Goal: Information Seeking & Learning: Learn about a topic

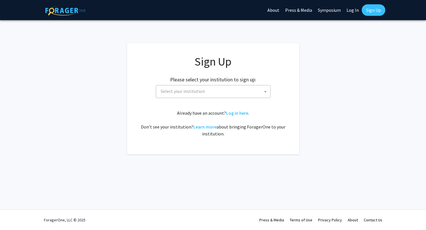
click at [219, 88] on span "Select your institution" at bounding box center [214, 91] width 112 height 12
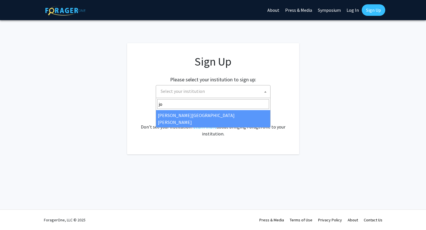
type input "joh"
select select "1"
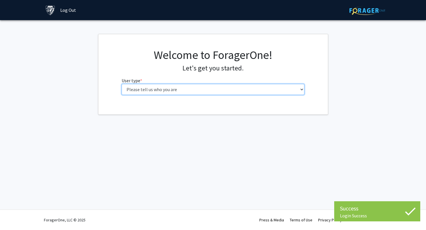
select select "2: masters"
click option "Master's Student" at bounding box center [0, 0] width 0 height 0
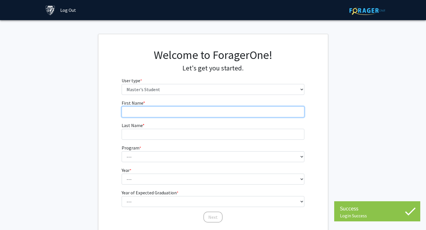
click at [185, 116] on input "First Name * required" at bounding box center [213, 111] width 183 height 11
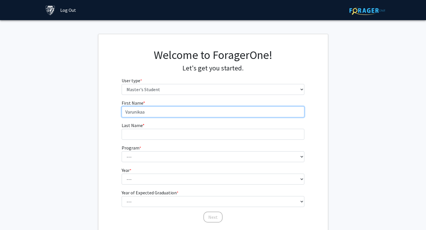
type input "Varunikaa"
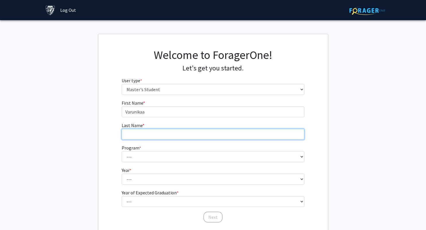
click at [186, 136] on input "Last Name * required" at bounding box center [213, 134] width 183 height 11
type input "TL"
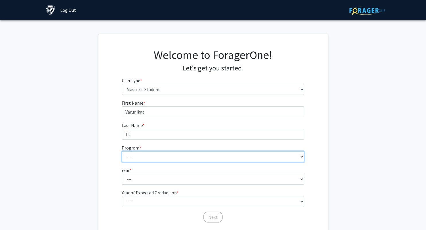
click at [122, 151] on select "--- Anatomy Education Applied and Computational Mathematics Applied Biomedical …" at bounding box center [213, 156] width 183 height 11
select select "23: 15"
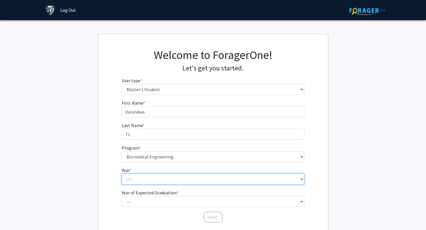
click at [122, 173] on select "--- First Year Second Year" at bounding box center [213, 178] width 183 height 11
select select "2: second_year"
click option "Second Year" at bounding box center [0, 0] width 0 height 0
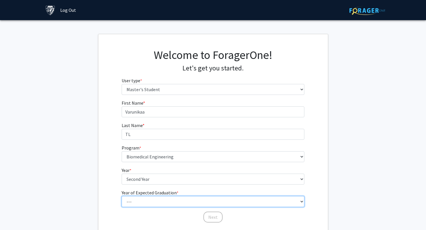
click at [122, 196] on select "--- 2025 2026 2027 2028 2029 2030 2031 2032 2033 2034" at bounding box center [213, 201] width 183 height 11
select select "2: 2026"
click option "2026" at bounding box center [0, 0] width 0 height 0
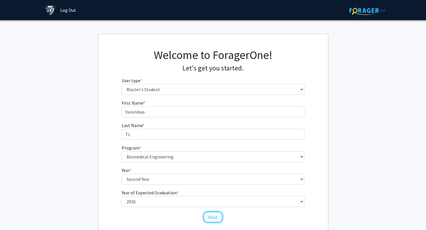
click at [207, 214] on button "Next" at bounding box center [212, 216] width 19 height 11
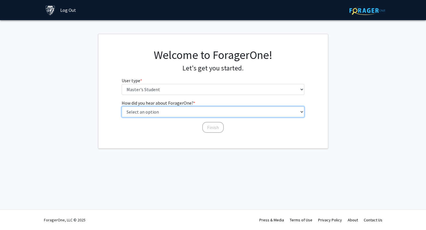
click at [122, 106] on select "Select an option Peer/student recommendation Faculty/staff recommendation Unive…" at bounding box center [213, 111] width 183 height 11
select select "1: peer_recommendation"
click option "Peer/student recommendation" at bounding box center [0, 0] width 0 height 0
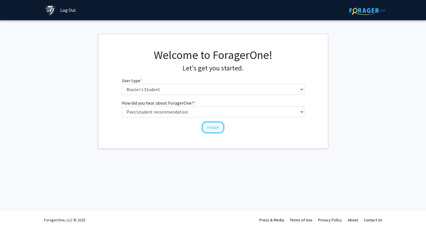
click at [218, 124] on button "Finish" at bounding box center [213, 127] width 22 height 11
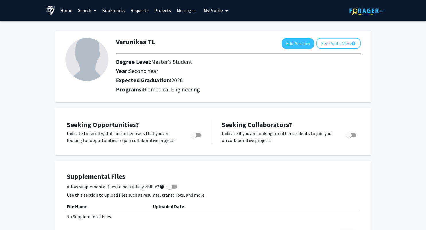
click at [69, 12] on link "Home" at bounding box center [66, 10] width 18 height 20
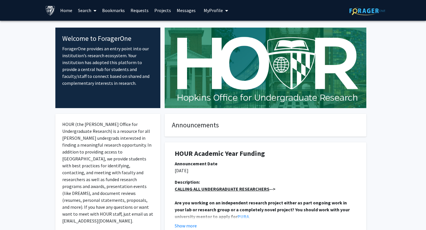
click at [81, 8] on link "Search" at bounding box center [87, 10] width 24 height 20
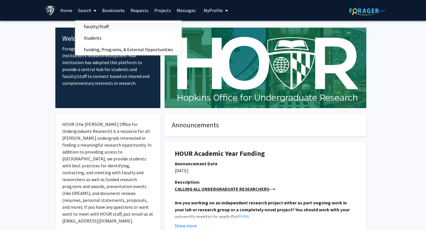
click at [102, 23] on span "Faculty/Staff" at bounding box center [96, 26] width 42 height 11
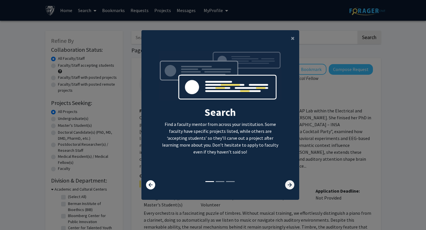
click at [288, 184] on icon at bounding box center [289, 184] width 9 height 9
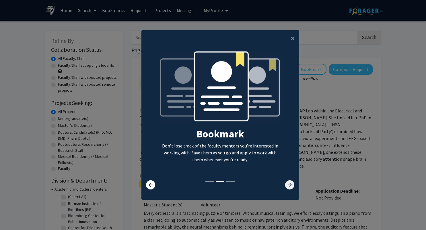
click at [290, 183] on icon at bounding box center [289, 184] width 9 height 9
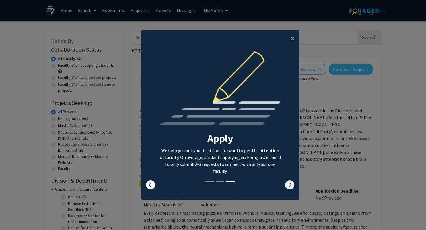
click at [290, 183] on icon at bounding box center [289, 184] width 9 height 9
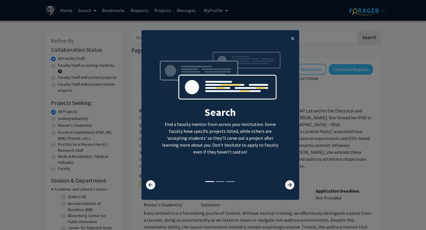
click at [290, 183] on icon at bounding box center [289, 184] width 9 height 9
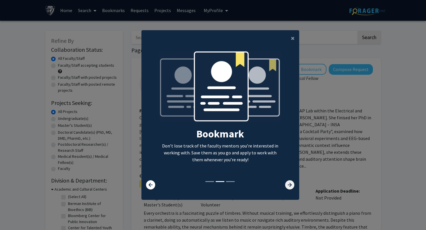
click at [290, 183] on icon at bounding box center [289, 184] width 9 height 9
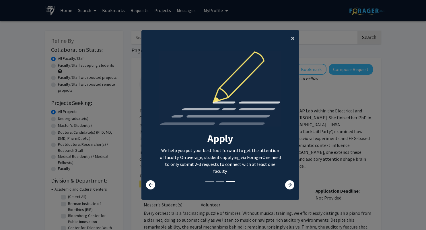
click at [292, 37] on span "×" at bounding box center [293, 38] width 4 height 9
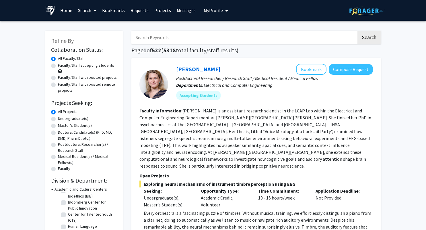
click at [58, 66] on label "Faculty/Staff accepting students" at bounding box center [86, 65] width 56 height 6
click at [58, 66] on input "Faculty/Staff accepting students" at bounding box center [60, 64] width 4 height 4
radio input "true"
click at [58, 126] on label "Master's Student(s)" at bounding box center [75, 125] width 34 height 6
click at [58, 126] on input "Master's Student(s)" at bounding box center [60, 124] width 4 height 4
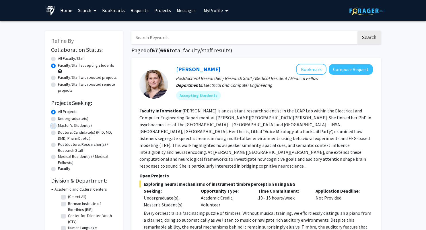
radio input "true"
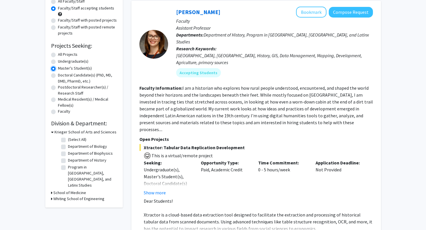
scroll to position [58, 0]
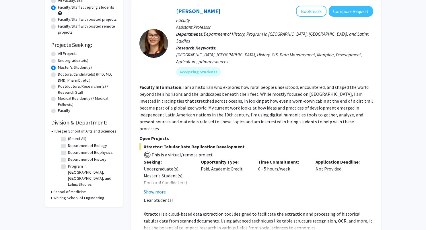
click at [60, 195] on h3 "Whiting School of Engineering" at bounding box center [78, 198] width 51 height 6
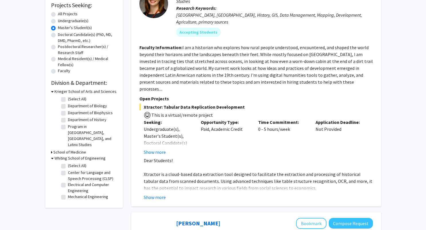
scroll to position [98, 0]
click at [68, 162] on label "(Select All)" at bounding box center [77, 165] width 18 height 6
click at [68, 162] on input "(Select All)" at bounding box center [70, 164] width 4 height 4
checkbox input "true"
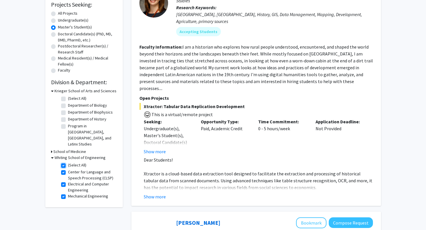
checkbox input "true"
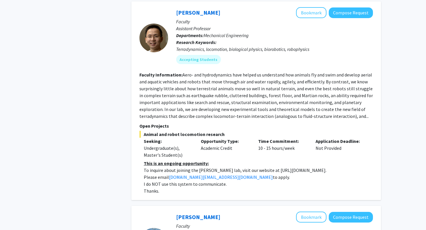
scroll to position [939, 0]
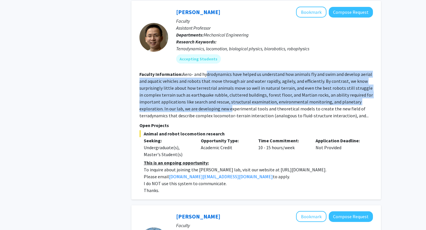
drag, startPoint x: 207, startPoint y: 61, endPoint x: 231, endPoint y: 94, distance: 41.5
click at [231, 94] on fg-read-more "Aero- and hydrodynamics have helped us understand how animals fly and swim and …" at bounding box center [256, 94] width 234 height 47
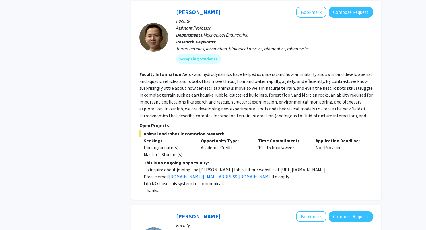
click at [354, 104] on fg-read-more "Aero- and hydrodynamics have helped us understand how animals fly and swim and …" at bounding box center [256, 94] width 234 height 47
click at [357, 102] on fg-read-more "Aero- and hydrodynamics have helped us understand how animals fly and swim and …" at bounding box center [256, 94] width 234 height 47
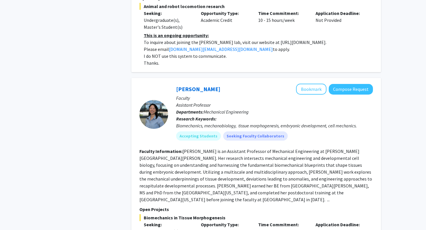
scroll to position [1066, 0]
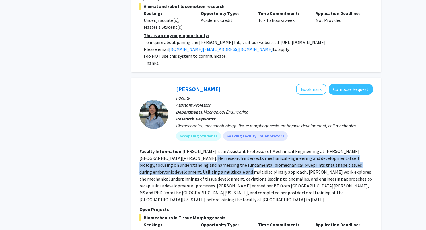
drag, startPoint x: 168, startPoint y: 147, endPoint x: 179, endPoint y: 159, distance: 16.7
click at [179, 159] on section "Faculty Information: [PERSON_NAME] is an Assistant Professor of Mechanical Engi…" at bounding box center [256, 174] width 234 height 55
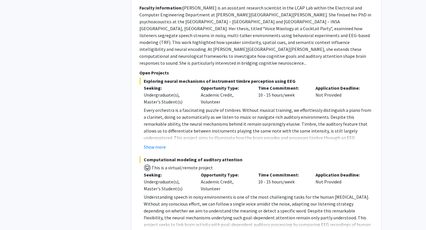
scroll to position [1450, 0]
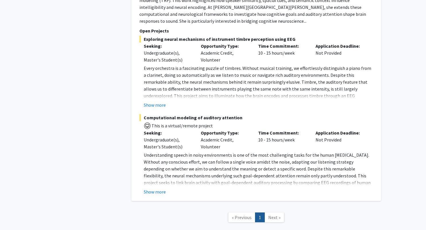
click at [273, 214] on span "Next »" at bounding box center [274, 217] width 12 height 6
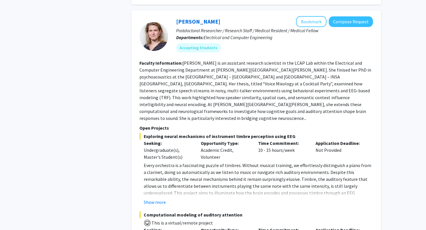
scroll to position [1354, 0]
click at [155, 198] on button "Show more" at bounding box center [155, 201] width 22 height 7
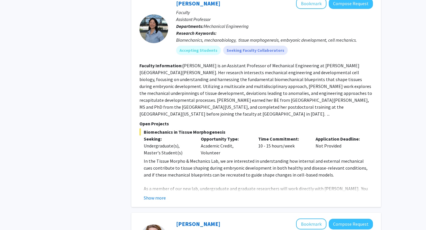
scroll to position [1152, 0]
click at [158, 194] on button "Show more" at bounding box center [155, 197] width 22 height 7
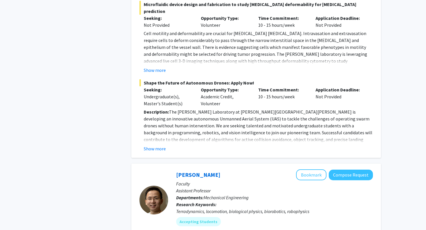
scroll to position [728, 0]
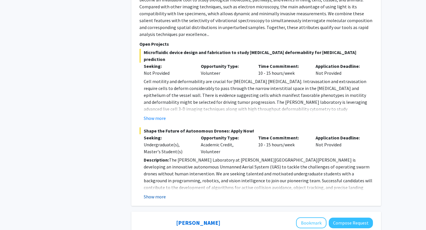
click at [150, 193] on button "Show more" at bounding box center [155, 196] width 22 height 7
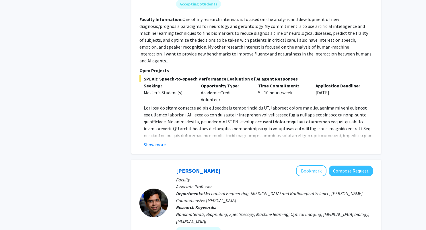
scroll to position [436, 0]
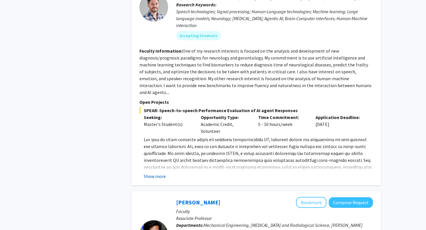
click at [152, 172] on button "Show more" at bounding box center [155, 175] width 22 height 7
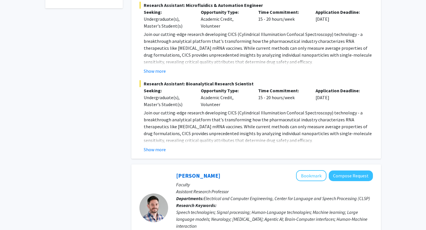
scroll to position [236, 0]
click at [160, 150] on button "Show more" at bounding box center [155, 149] width 22 height 7
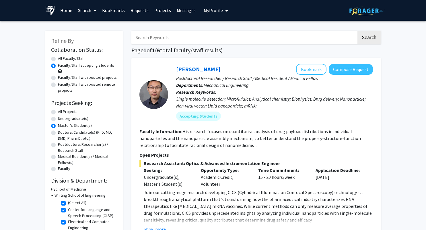
scroll to position [19, 0]
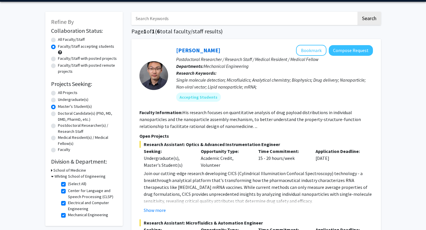
click at [58, 92] on label "All Projects" at bounding box center [68, 93] width 20 height 6
click at [58, 92] on input "All Projects" at bounding box center [60, 92] width 4 height 4
radio input "true"
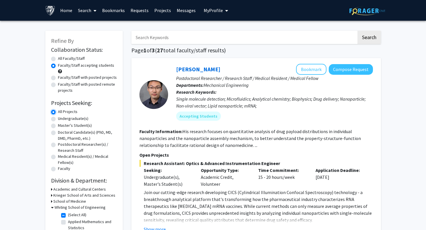
scroll to position [86, 0]
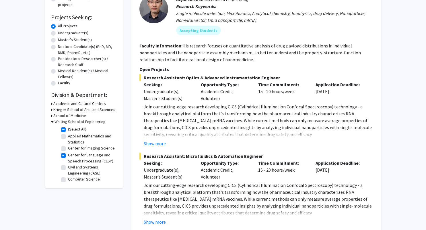
click at [68, 155] on label "Center for Language and Speech Processing (CLSP)" at bounding box center [92, 158] width 48 height 12
click at [68, 155] on input "Center for Language and Speech Processing (CLSP)" at bounding box center [70, 154] width 4 height 4
checkbox input "false"
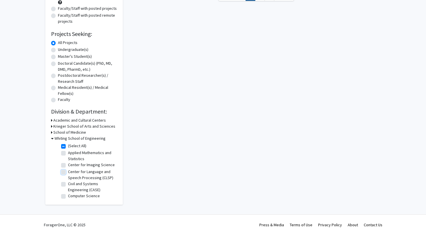
scroll to position [71, 0]
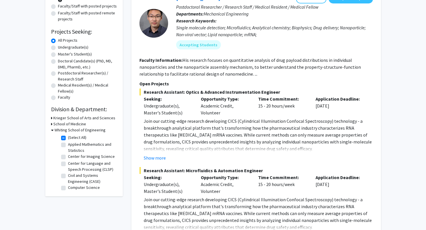
click at [67, 122] on h3 "School of Medicine" at bounding box center [69, 124] width 33 height 6
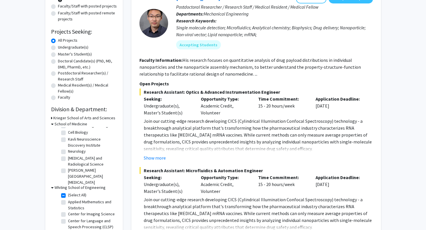
scroll to position [15, 0]
click at [68, 137] on label "Kavli Neuroscience Discovery Institute" at bounding box center [92, 140] width 48 height 12
click at [68, 137] on input "Kavli Neuroscience Discovery Institute" at bounding box center [70, 136] width 4 height 4
checkbox input "true"
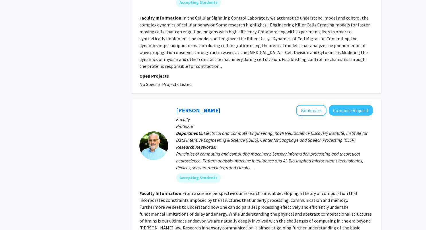
scroll to position [2146, 0]
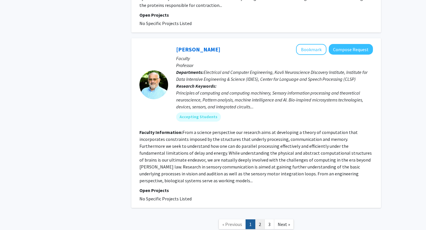
click at [258, 219] on link "2" at bounding box center [260, 224] width 10 height 10
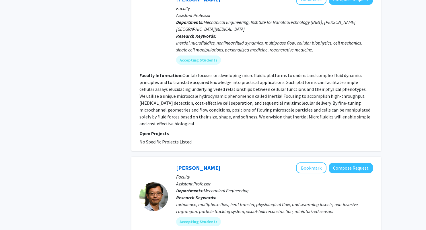
scroll to position [1035, 0]
